Goal: Transaction & Acquisition: Purchase product/service

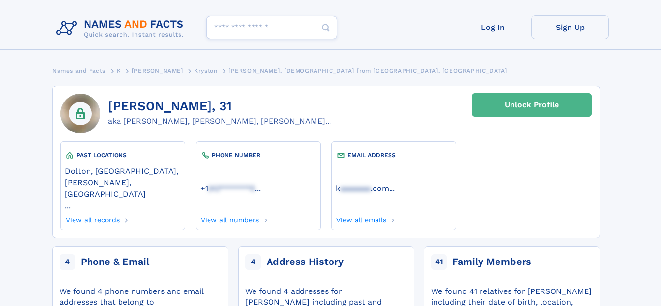
click at [520, 107] on div "Unlock Profile" at bounding box center [532, 105] width 54 height 22
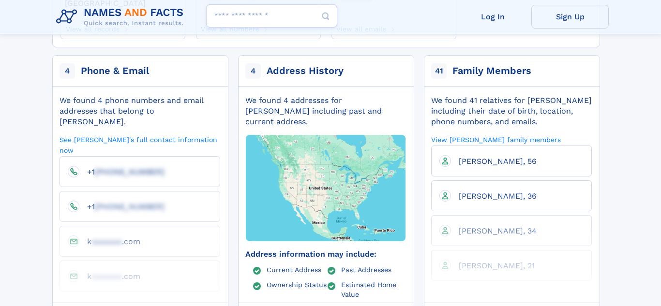
scroll to position [194, 0]
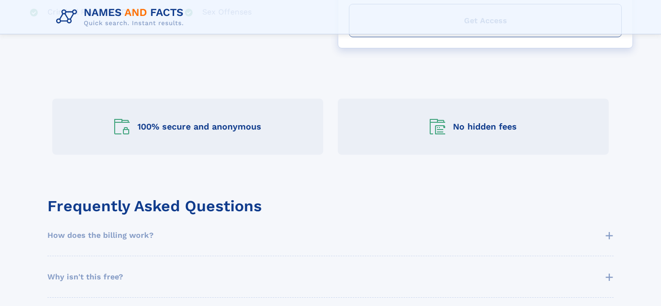
scroll to position [368, 0]
